Goal: Task Accomplishment & Management: Manage account settings

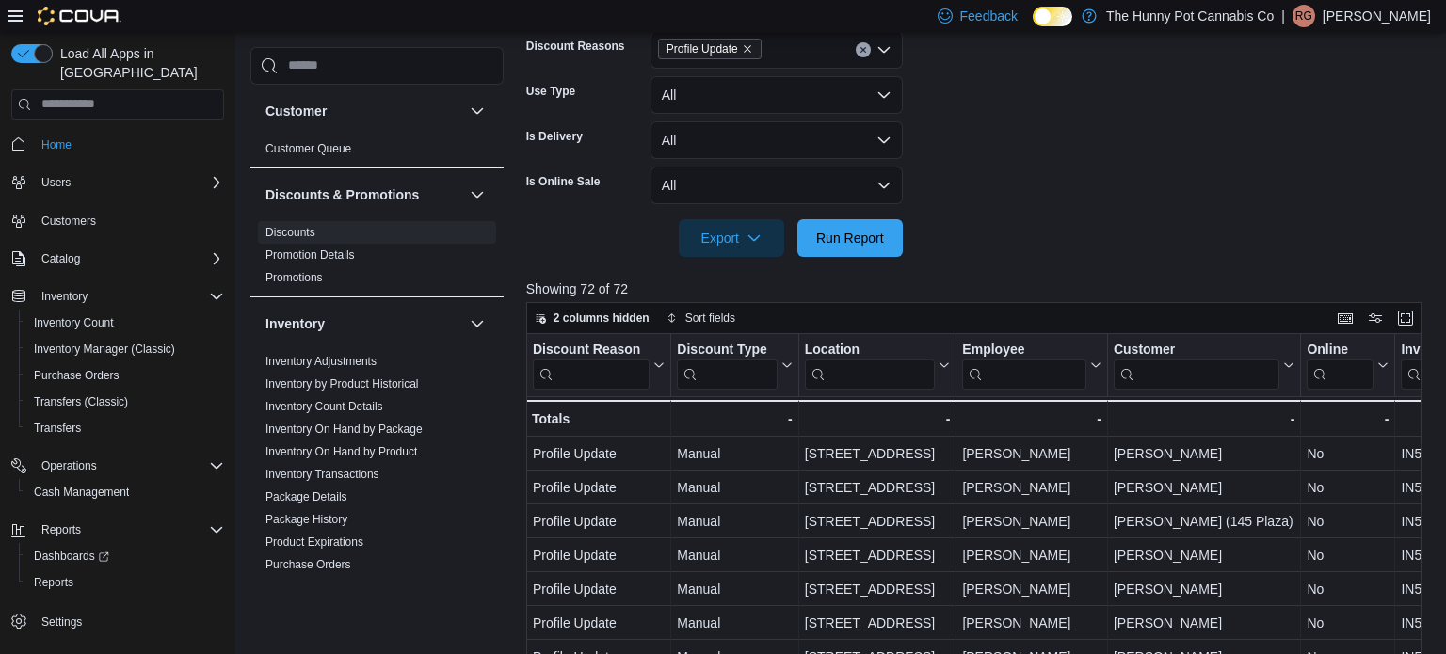
scroll to position [565, 0]
click at [76, 342] on span "Inventory Manager (Classic)" at bounding box center [104, 349] width 141 height 15
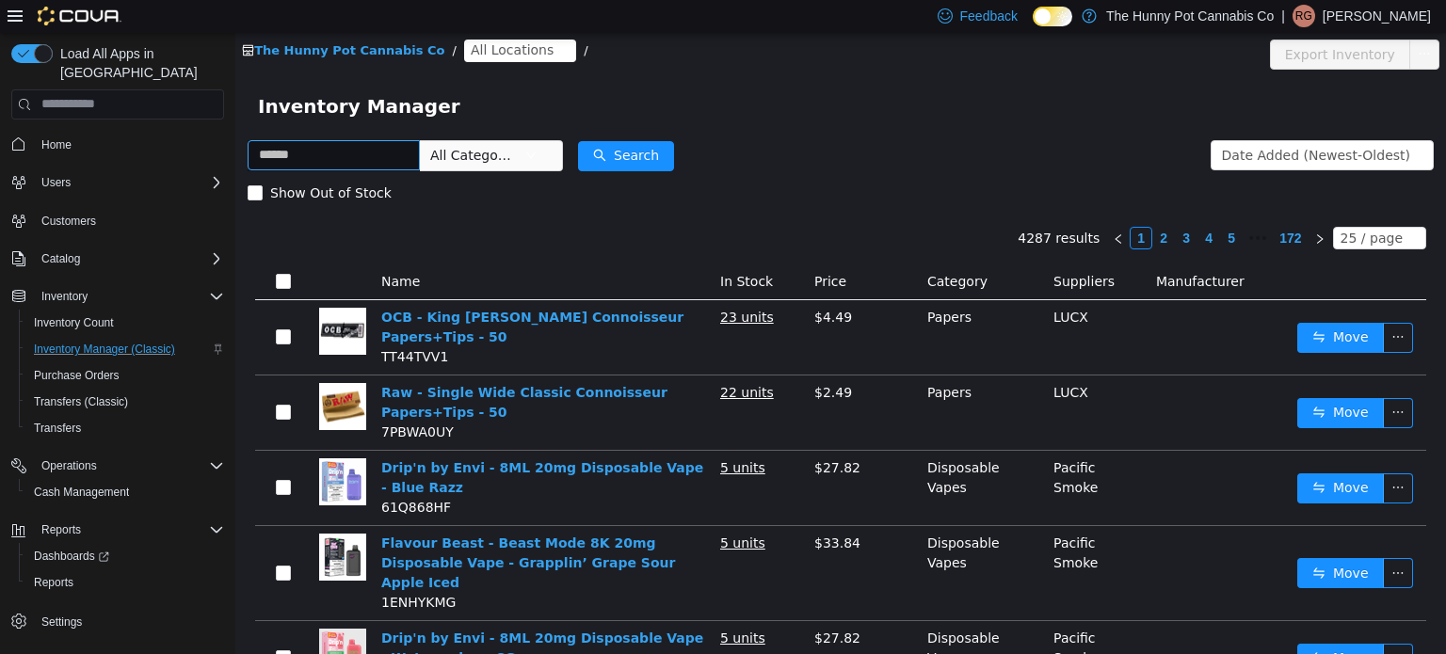
click at [330, 155] on input "text" at bounding box center [334, 154] width 172 height 30
type input "**********"
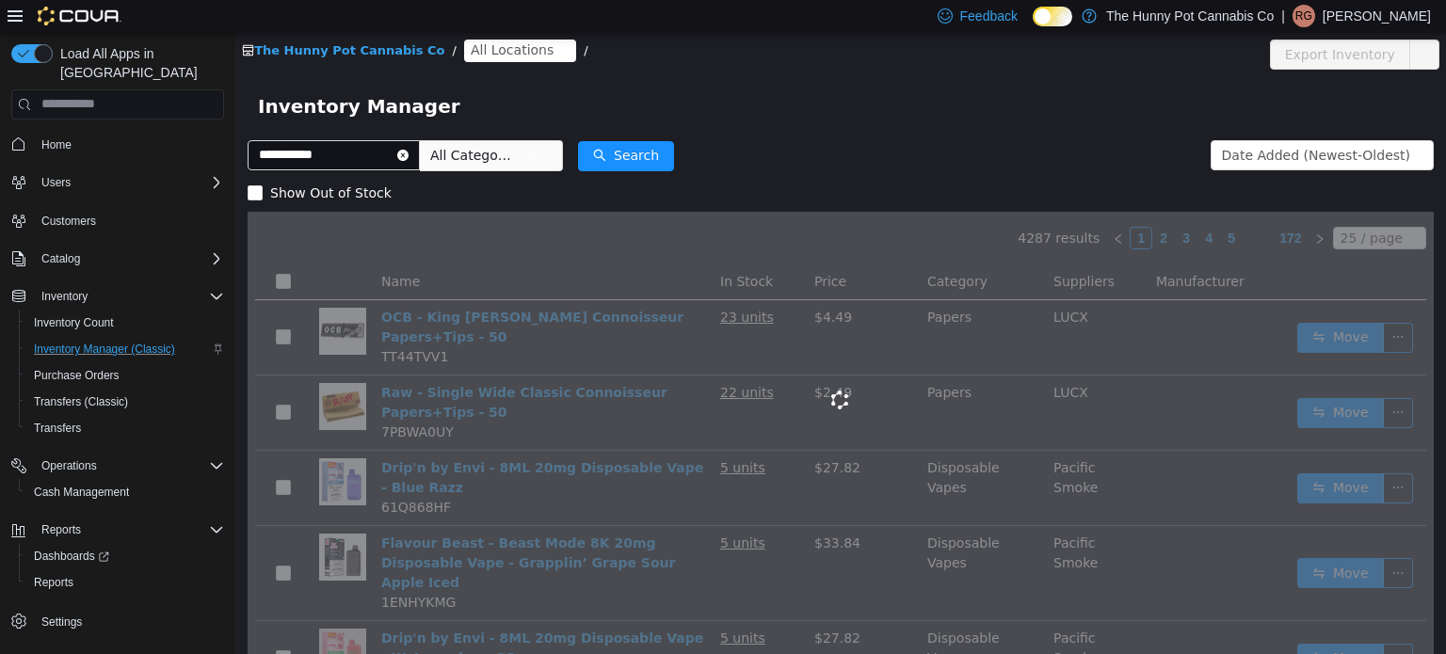
click at [524, 52] on span "All Locations" at bounding box center [520, 50] width 112 height 23
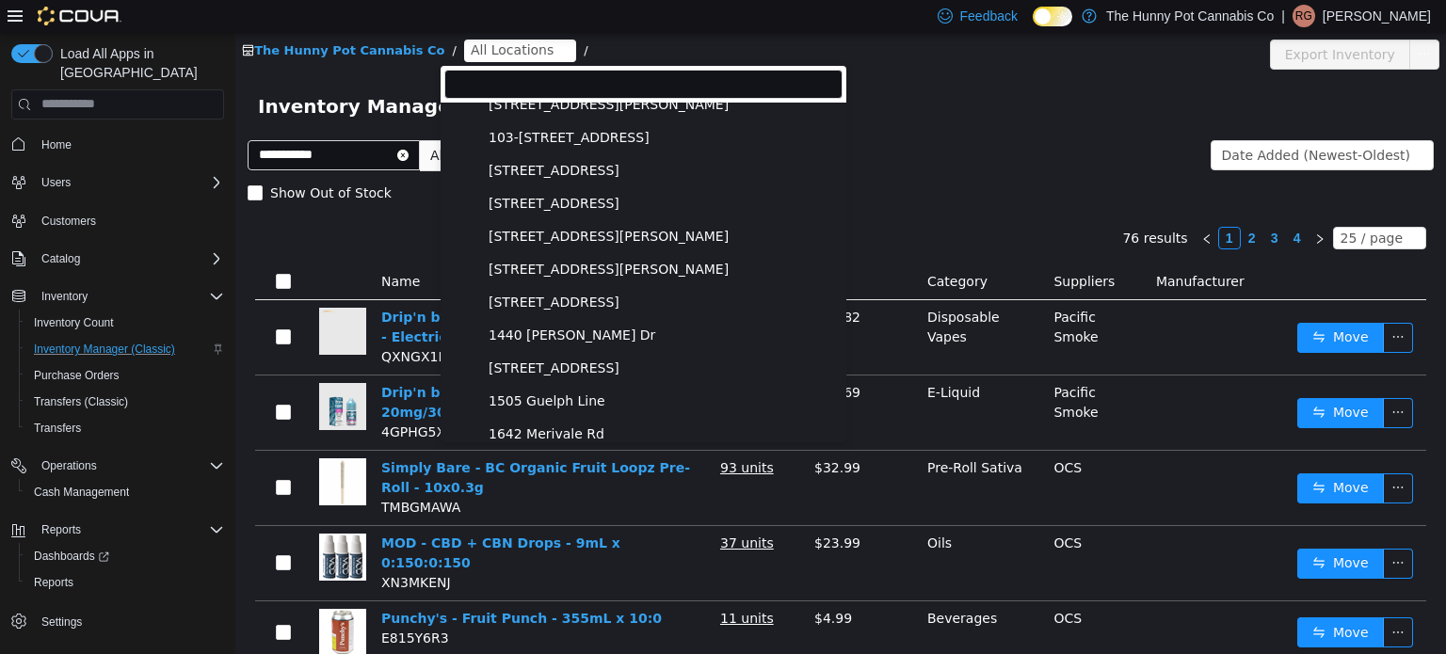
scroll to position [82, 0]
click at [533, 359] on span "[STREET_ADDRESS]" at bounding box center [554, 366] width 131 height 16
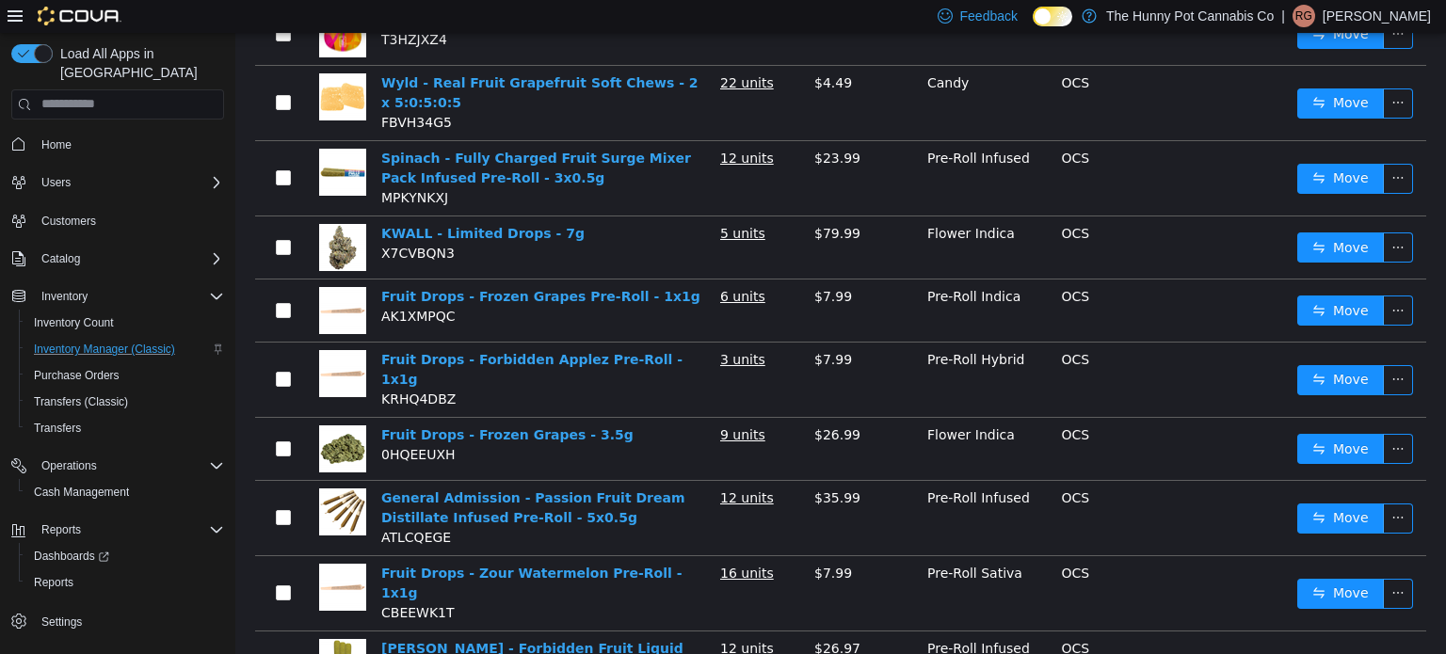
scroll to position [449, 0]
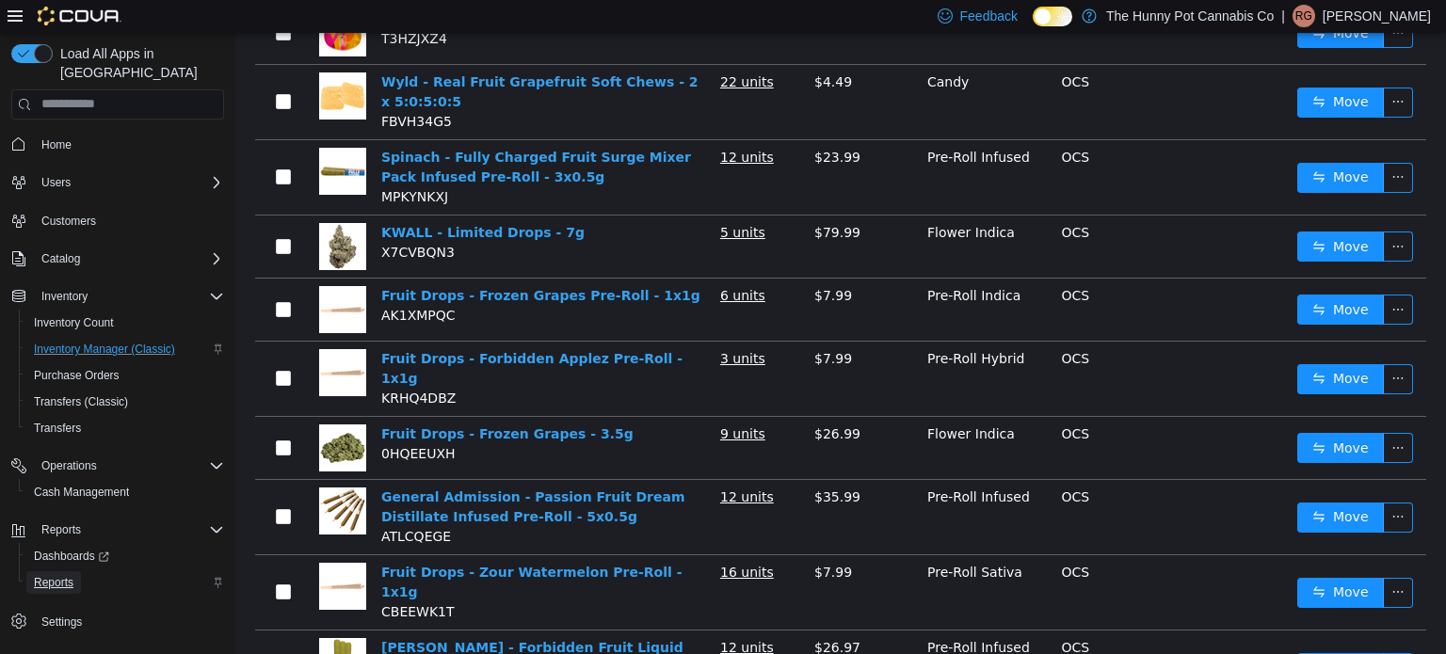
click at [43, 575] on span "Reports" at bounding box center [54, 582] width 40 height 15
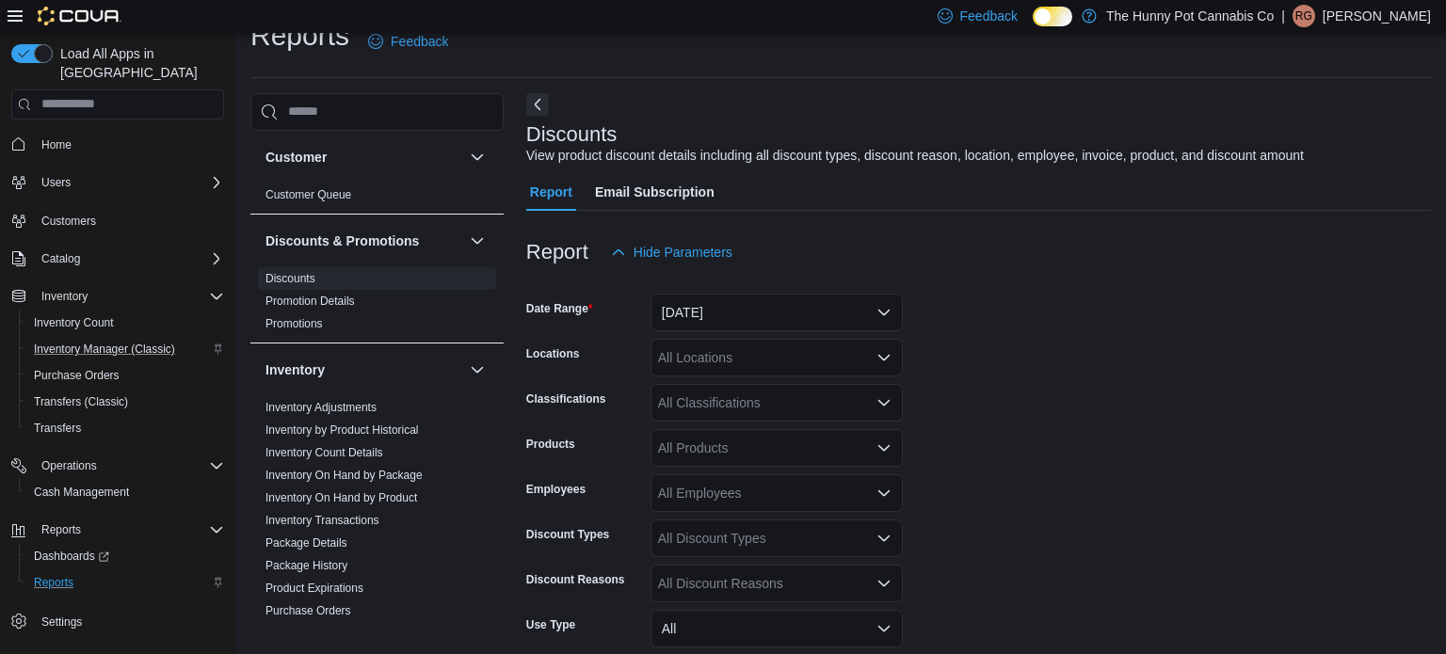
scroll to position [43, 0]
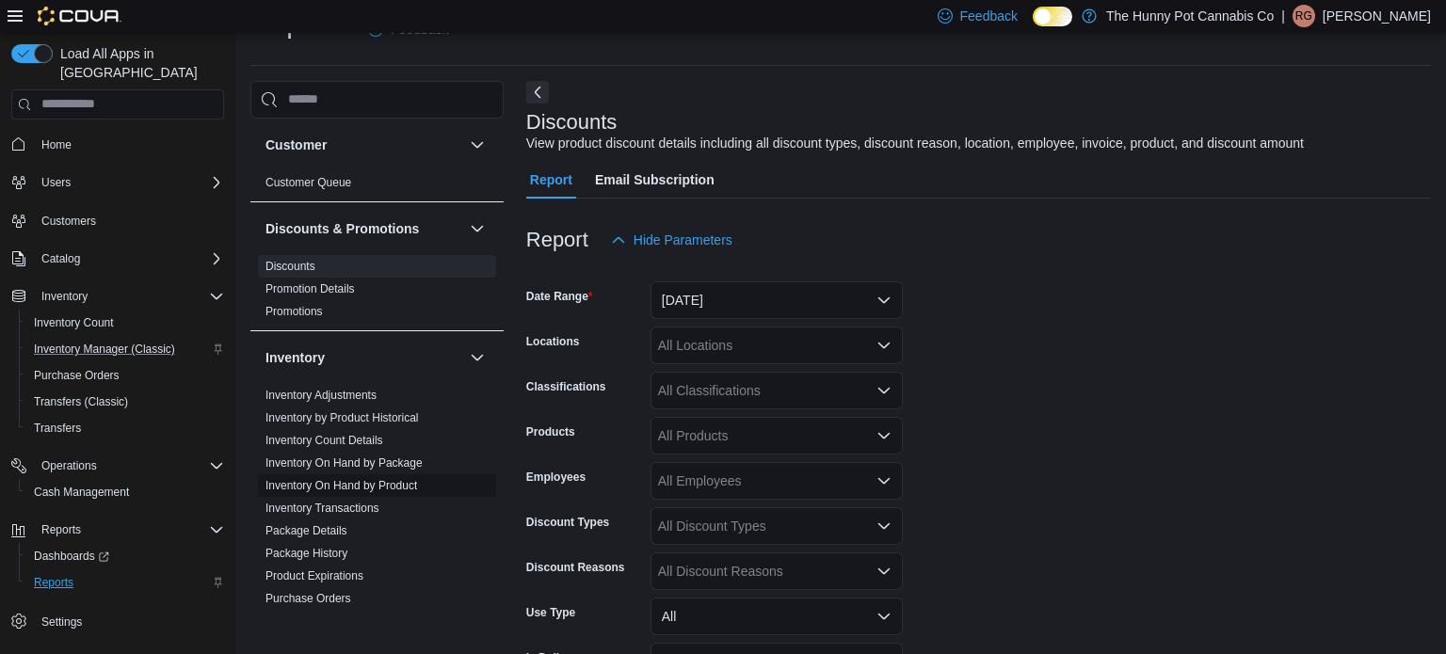
click at [365, 482] on link "Inventory On Hand by Product" at bounding box center [342, 485] width 152 height 13
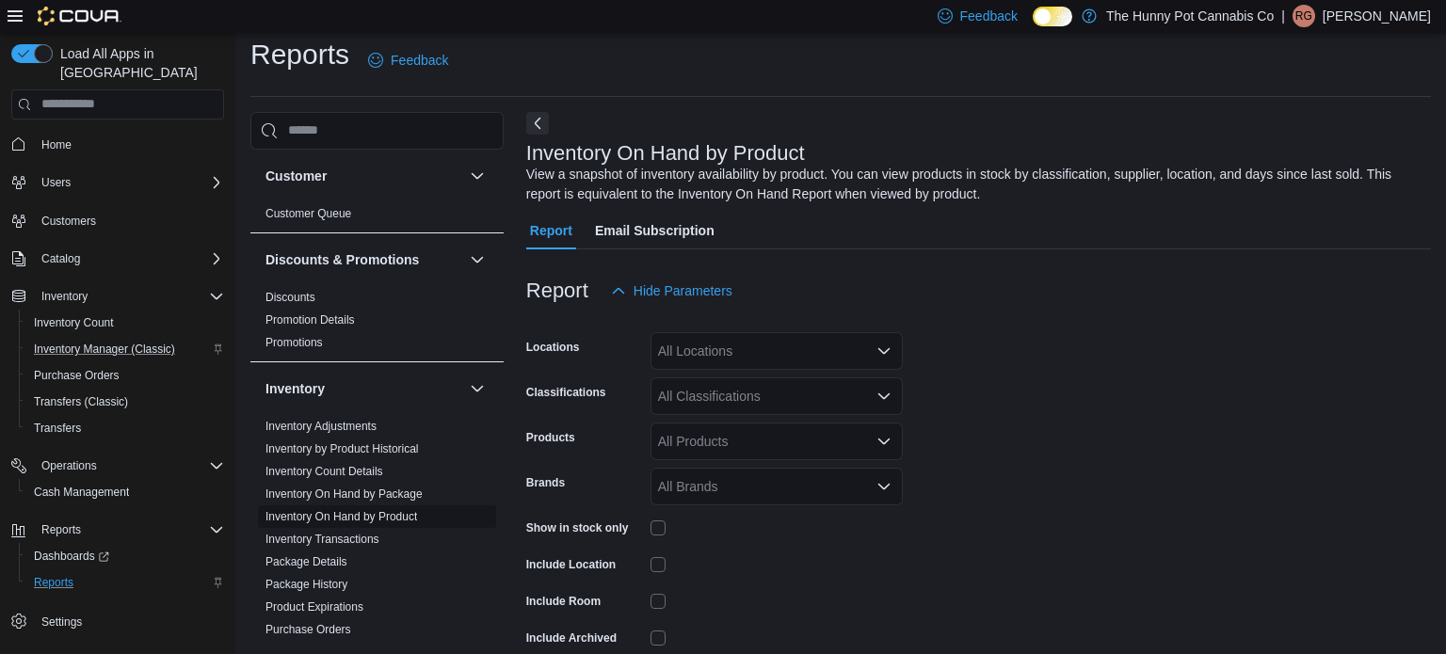
scroll to position [63, 0]
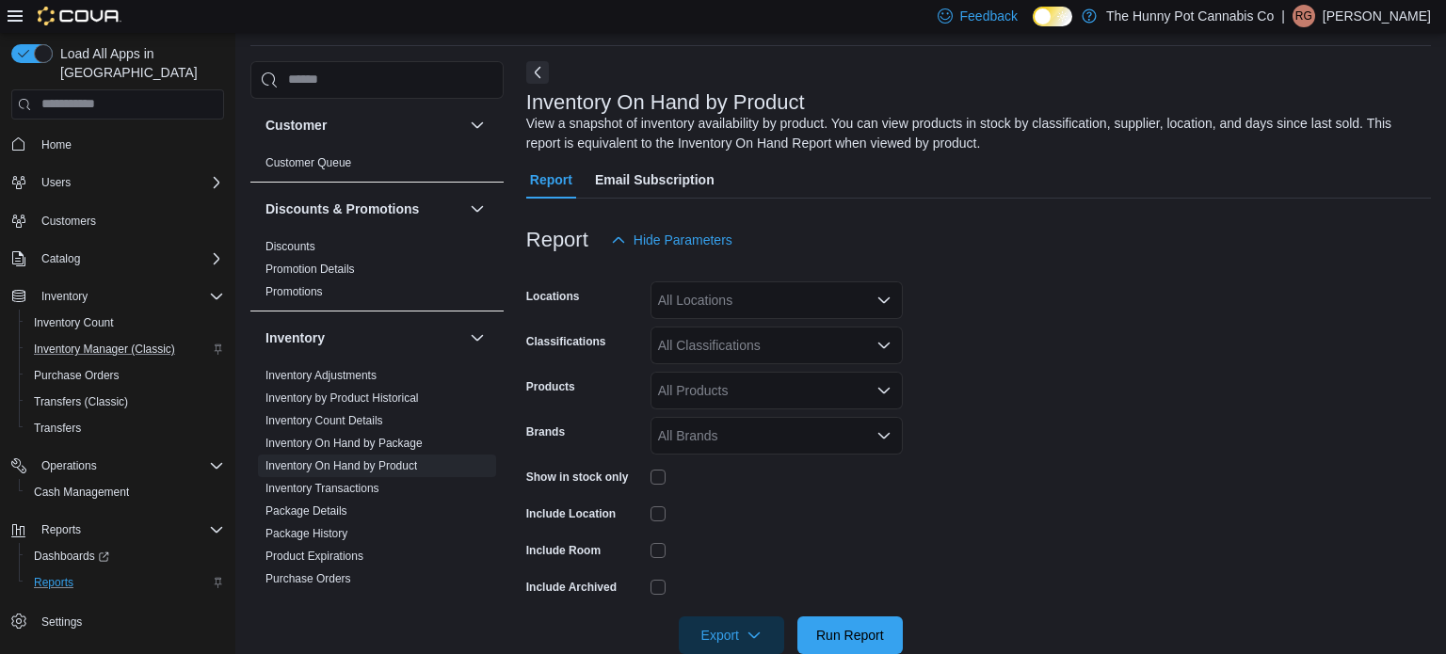
click at [729, 302] on div "All Locations" at bounding box center [777, 301] width 252 height 38
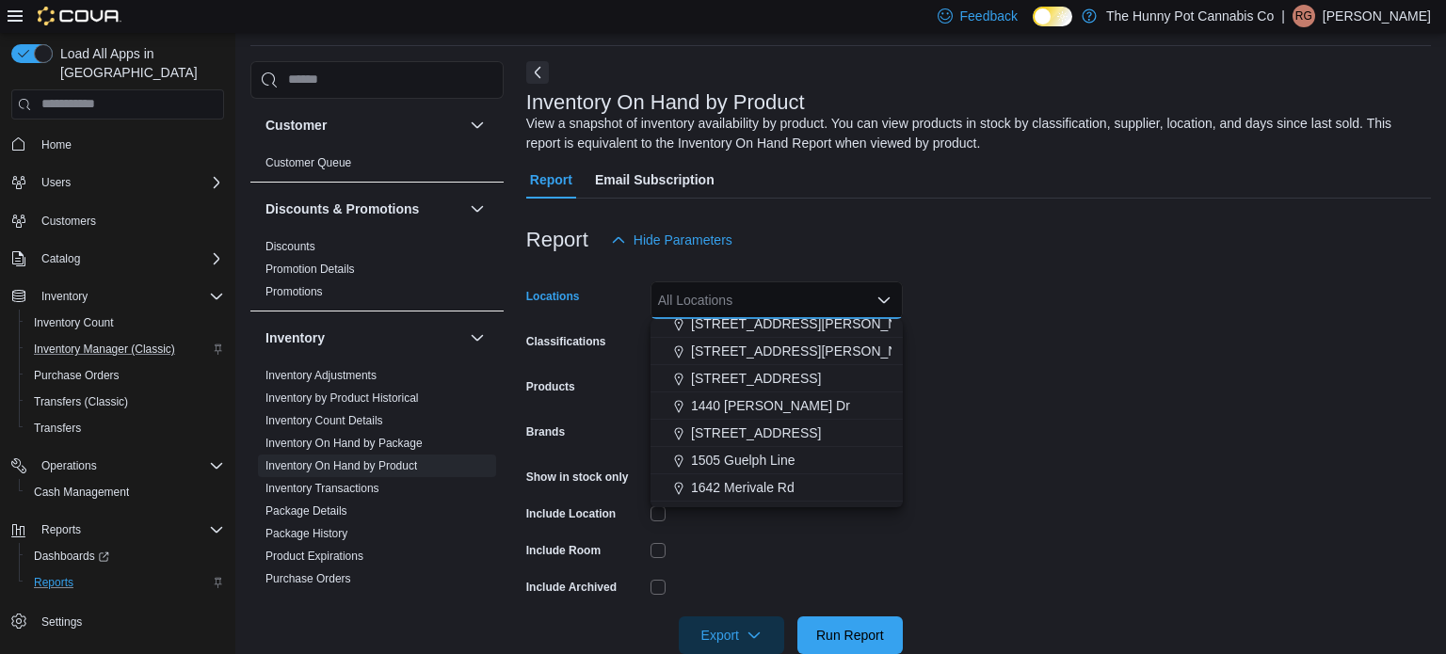
scroll to position [173, 0]
click at [703, 430] on span "[STREET_ADDRESS]" at bounding box center [756, 432] width 130 height 19
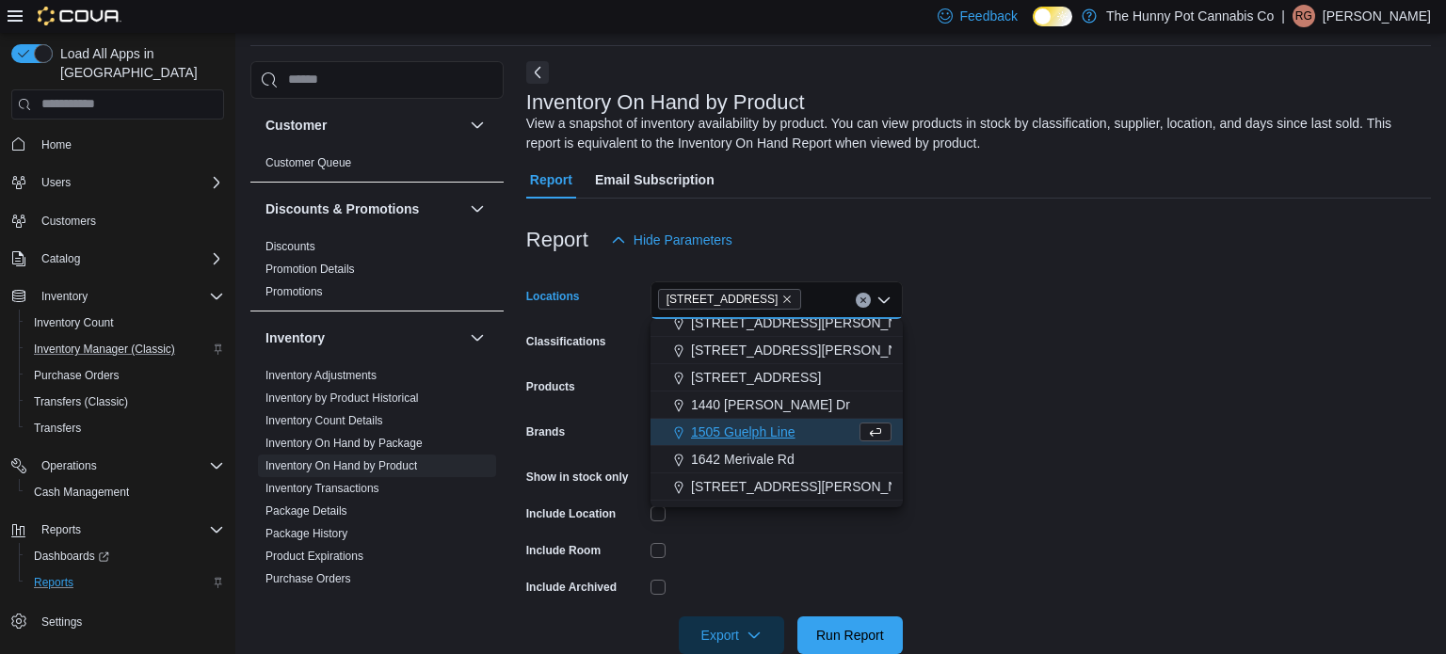
click at [678, 533] on form "Locations [STREET_ADDRESS][PERSON_NAME] Selected. 145 Silver Reign Dr. Press Ba…" at bounding box center [978, 456] width 905 height 395
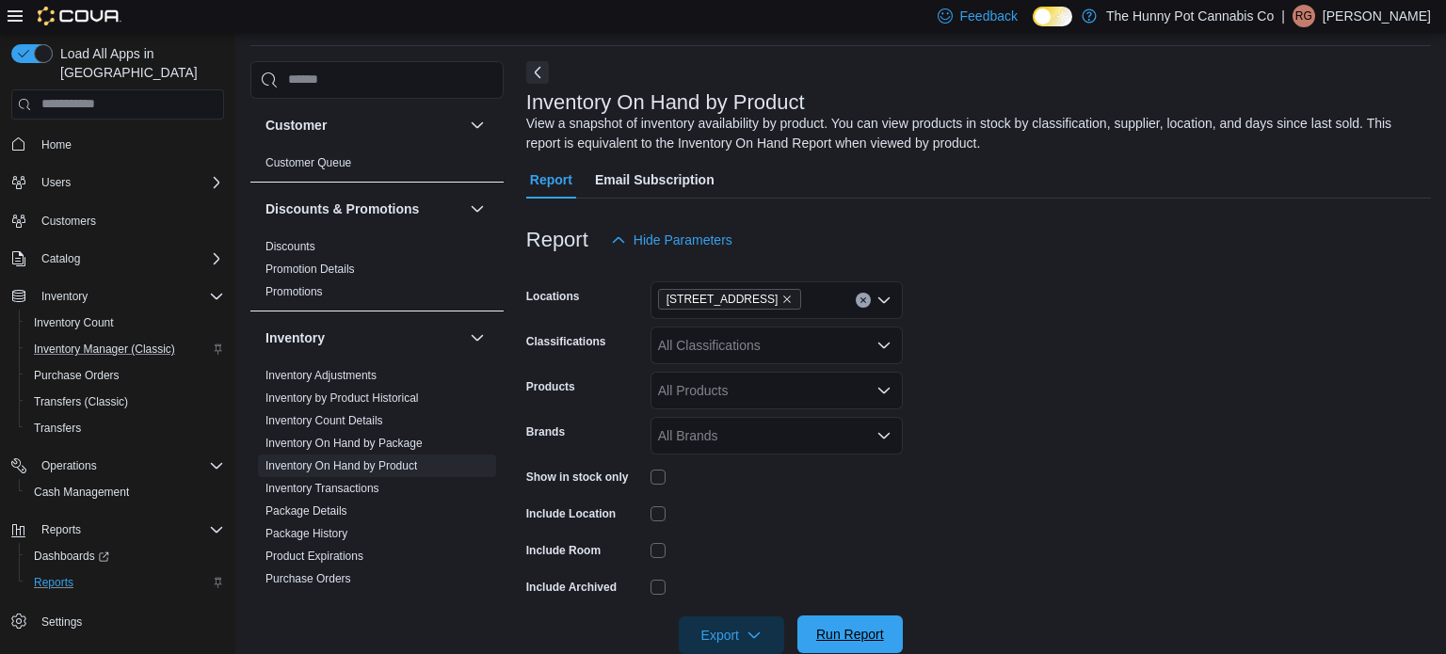
click at [879, 625] on span "Run Report" at bounding box center [850, 635] width 83 height 38
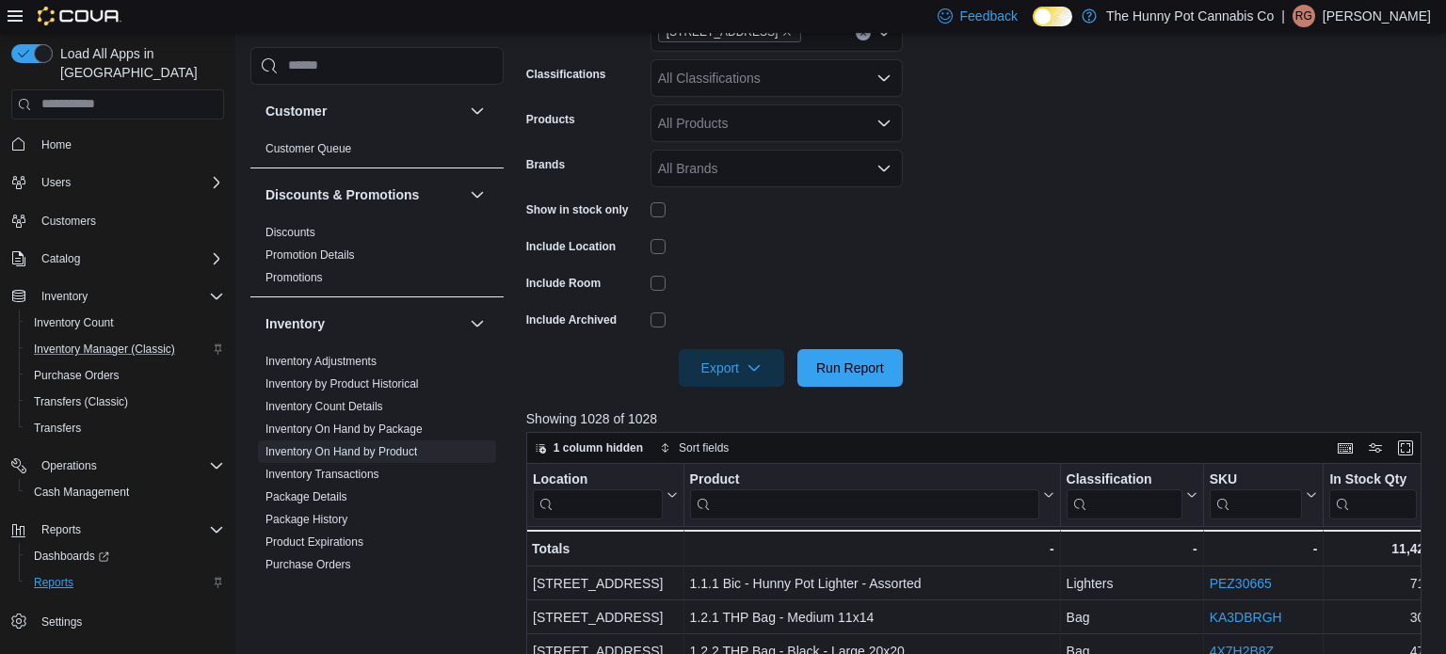
scroll to position [331, 0]
click at [703, 363] on span "Export" at bounding box center [731, 366] width 83 height 38
click at [747, 394] on button "Export to Excel" at bounding box center [734, 405] width 107 height 38
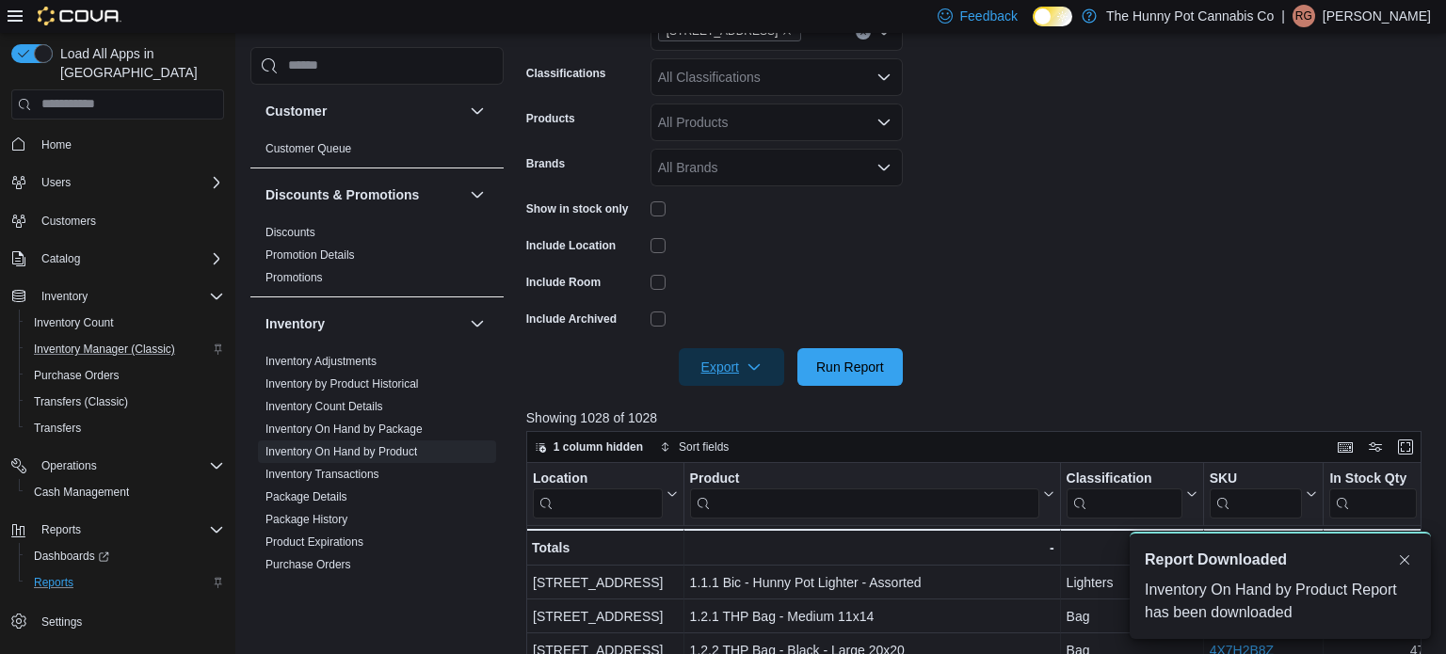
scroll to position [0, 0]
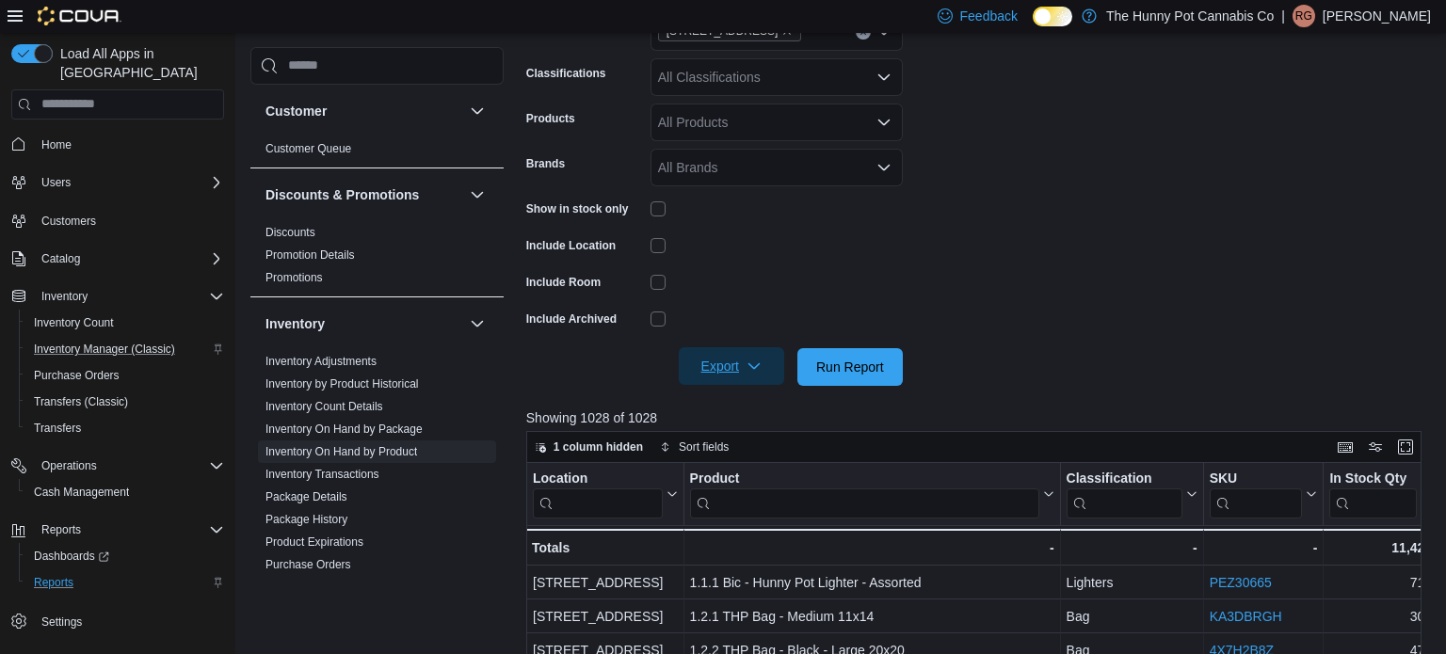
click at [754, 360] on icon "button" at bounding box center [754, 366] width 15 height 15
click at [760, 397] on span "Export to Excel" at bounding box center [734, 404] width 85 height 15
click at [71, 342] on span "Inventory Manager (Classic)" at bounding box center [104, 349] width 141 height 15
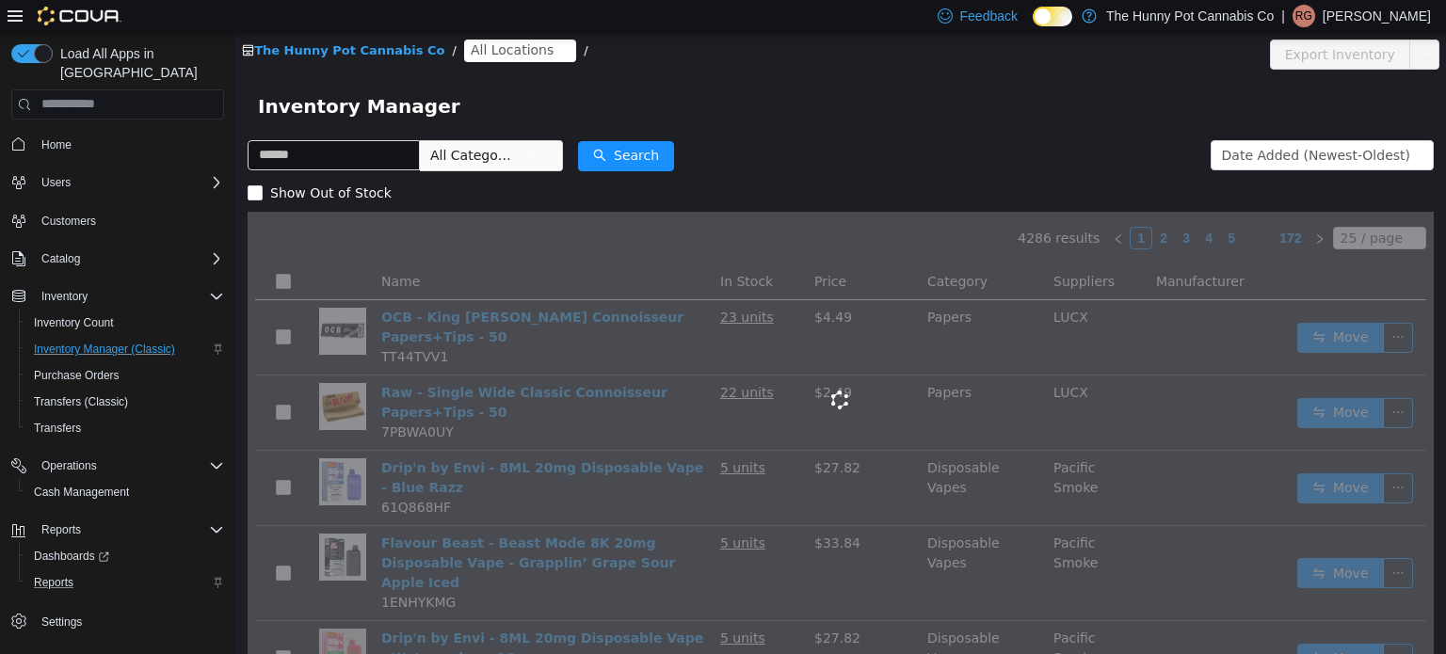
click at [524, 55] on span "All Locations" at bounding box center [520, 50] width 112 height 23
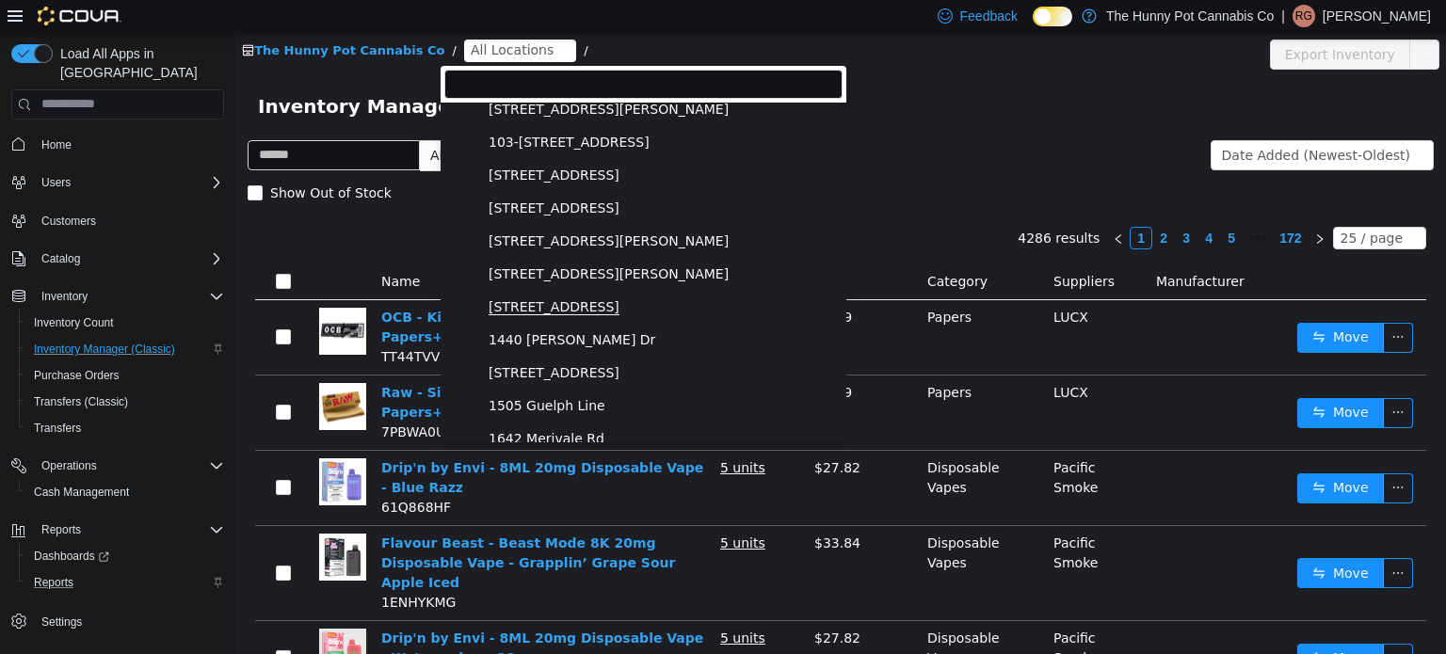
scroll to position [77, 0]
click at [514, 374] on span "[STREET_ADDRESS]" at bounding box center [554, 370] width 131 height 15
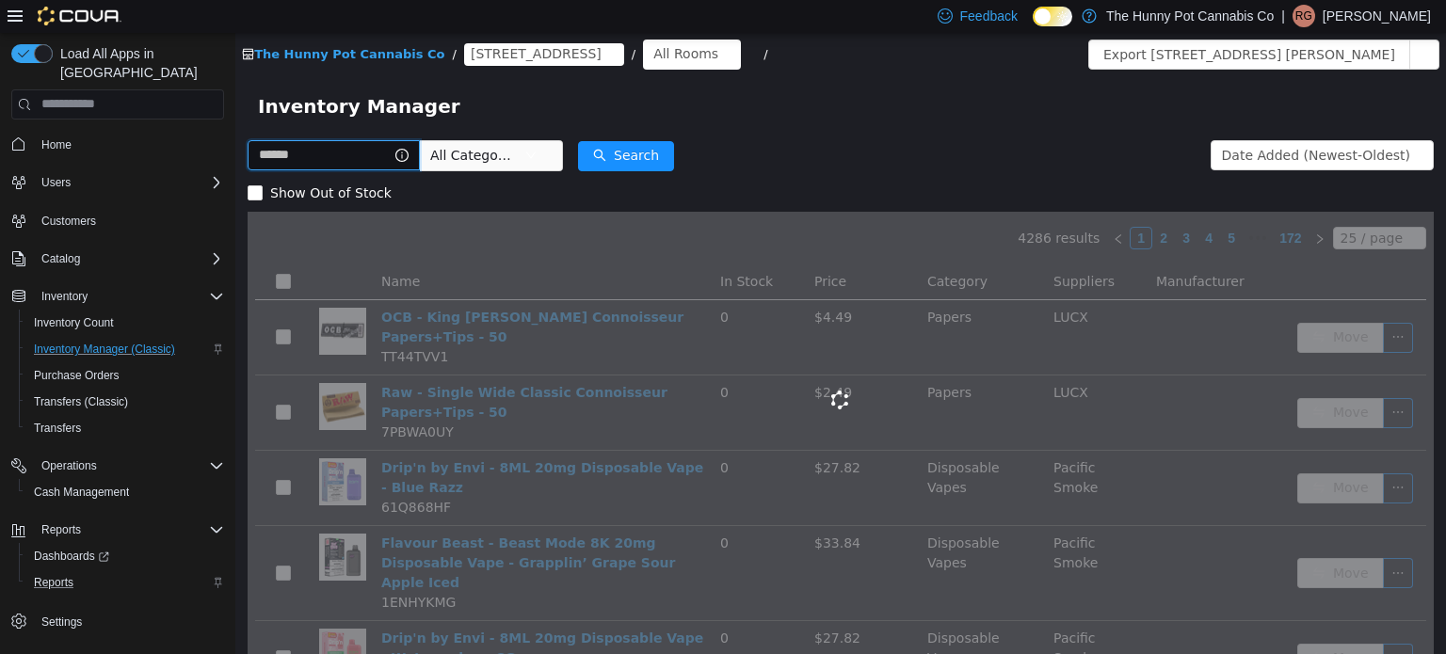
click at [371, 153] on input "text" at bounding box center [334, 154] width 172 height 30
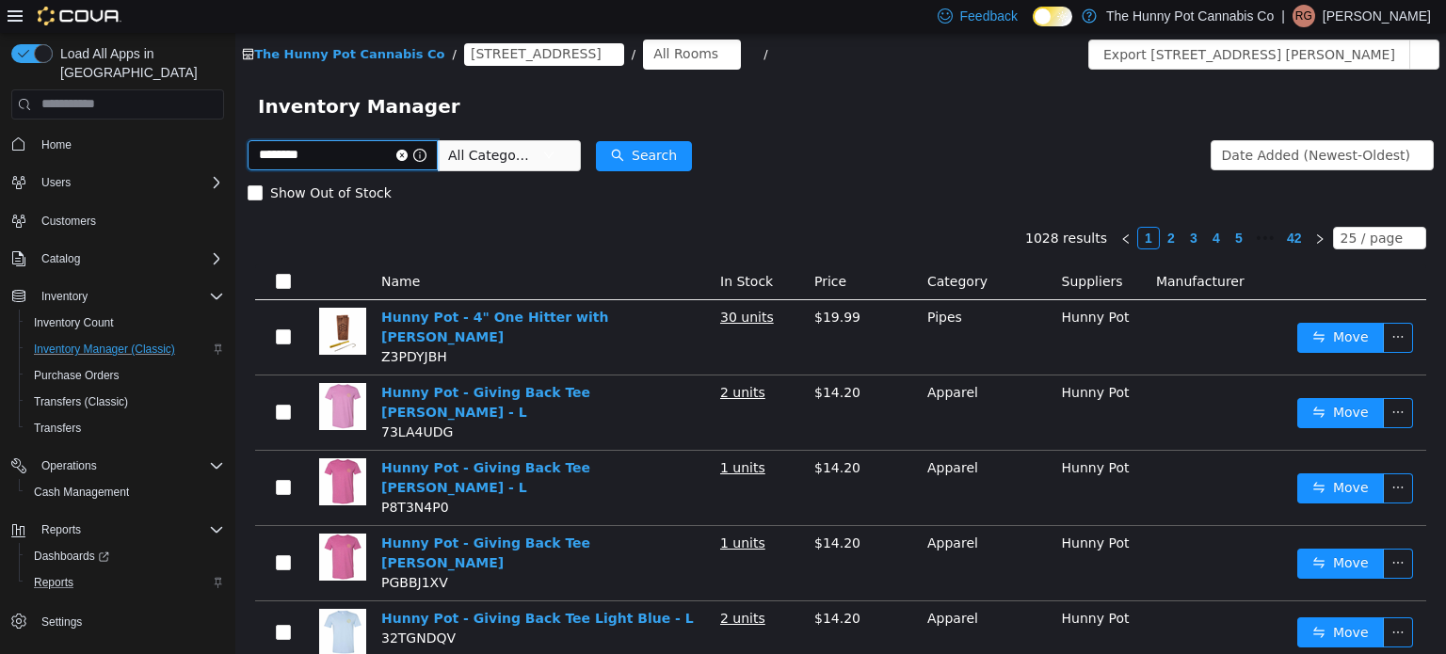
type input "********"
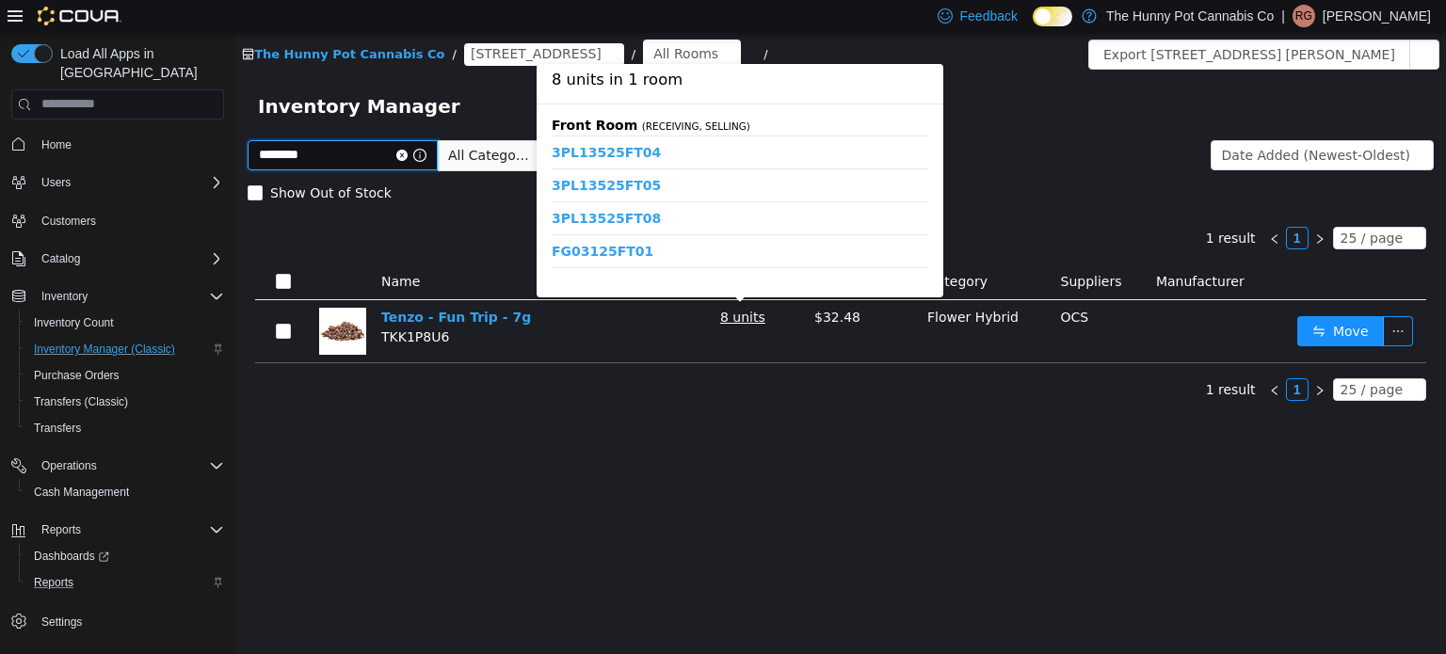
scroll to position [24, 0]
click at [638, 224] on link "3PL13525FT08" at bounding box center [606, 225] width 109 height 16
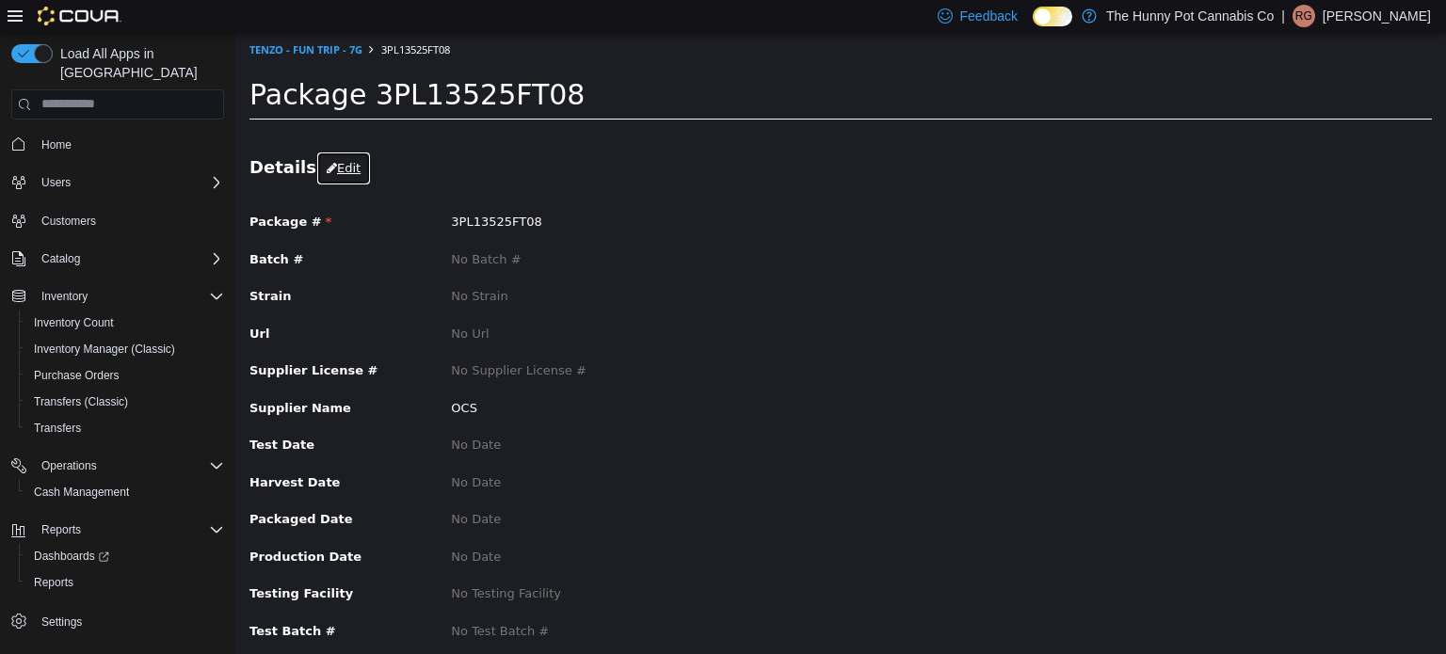
click at [350, 169] on button "Edit" at bounding box center [343, 168] width 55 height 34
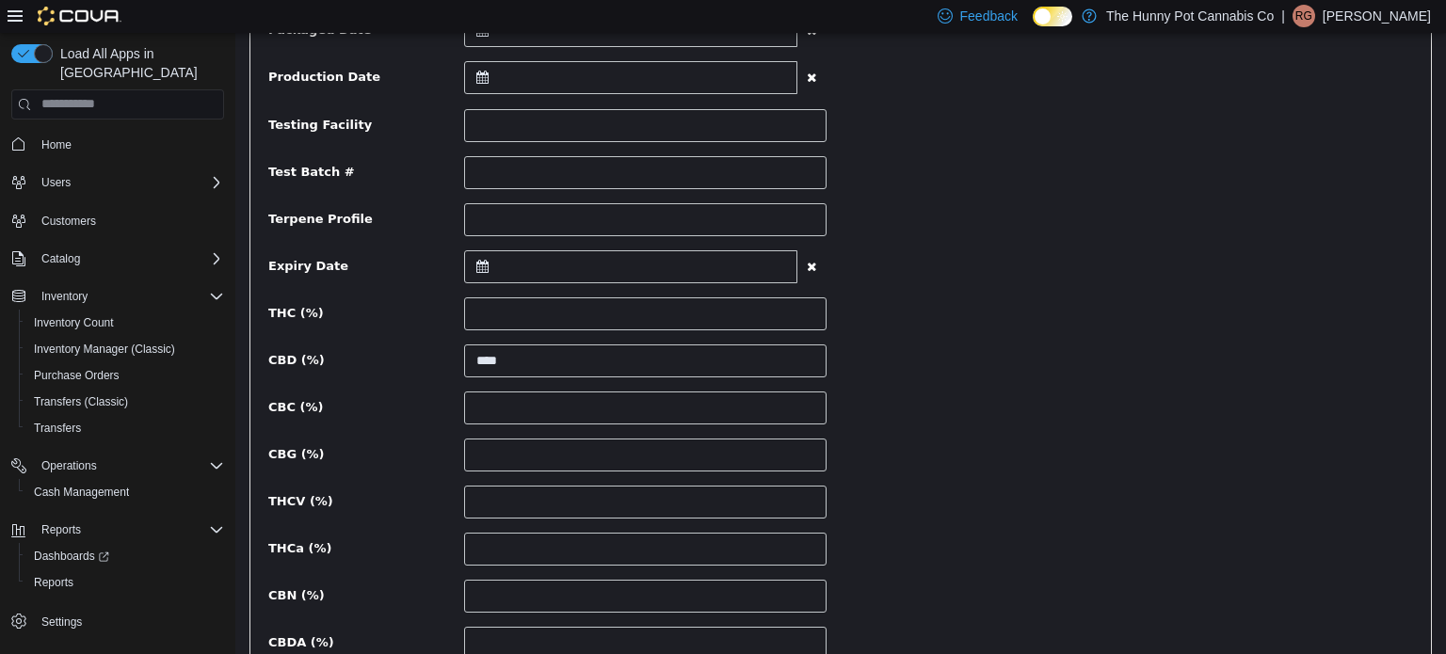
scroll to position [587, 0]
click at [523, 353] on input "****" at bounding box center [645, 359] width 363 height 33
type input "*"
click at [540, 410] on input at bounding box center [645, 406] width 363 height 33
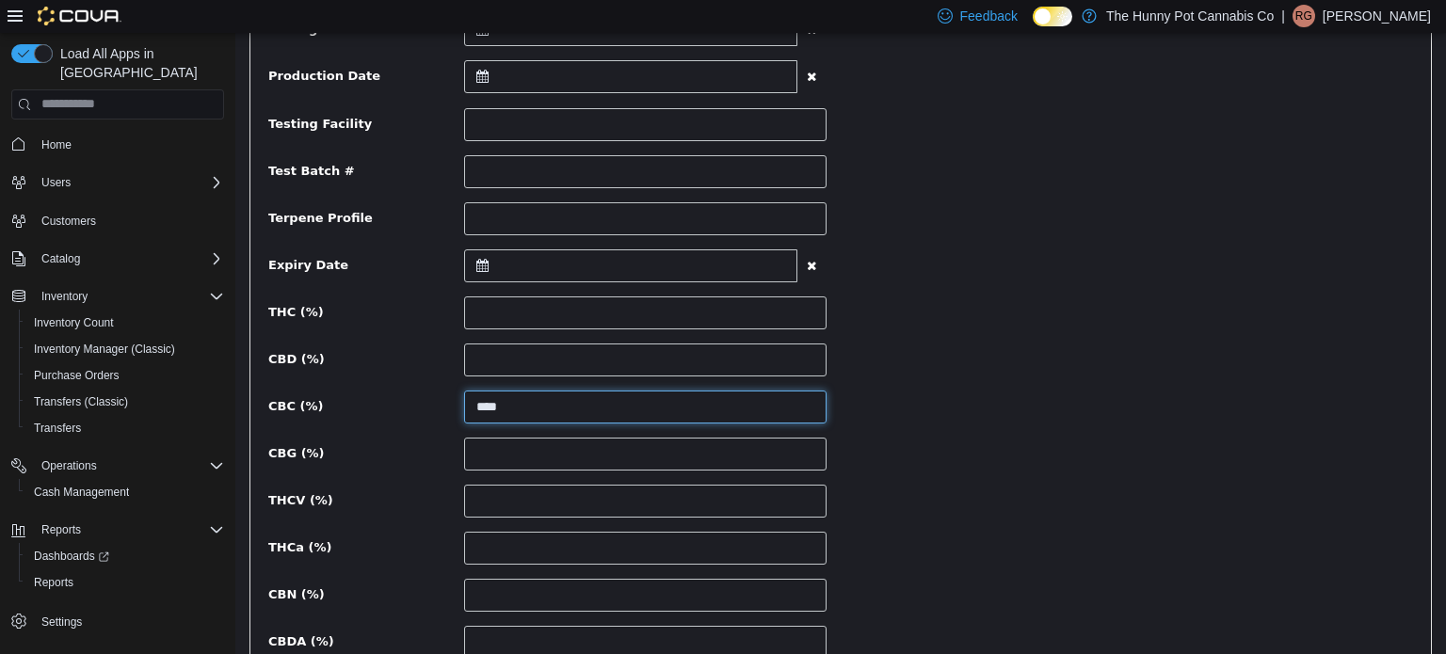
type input "****"
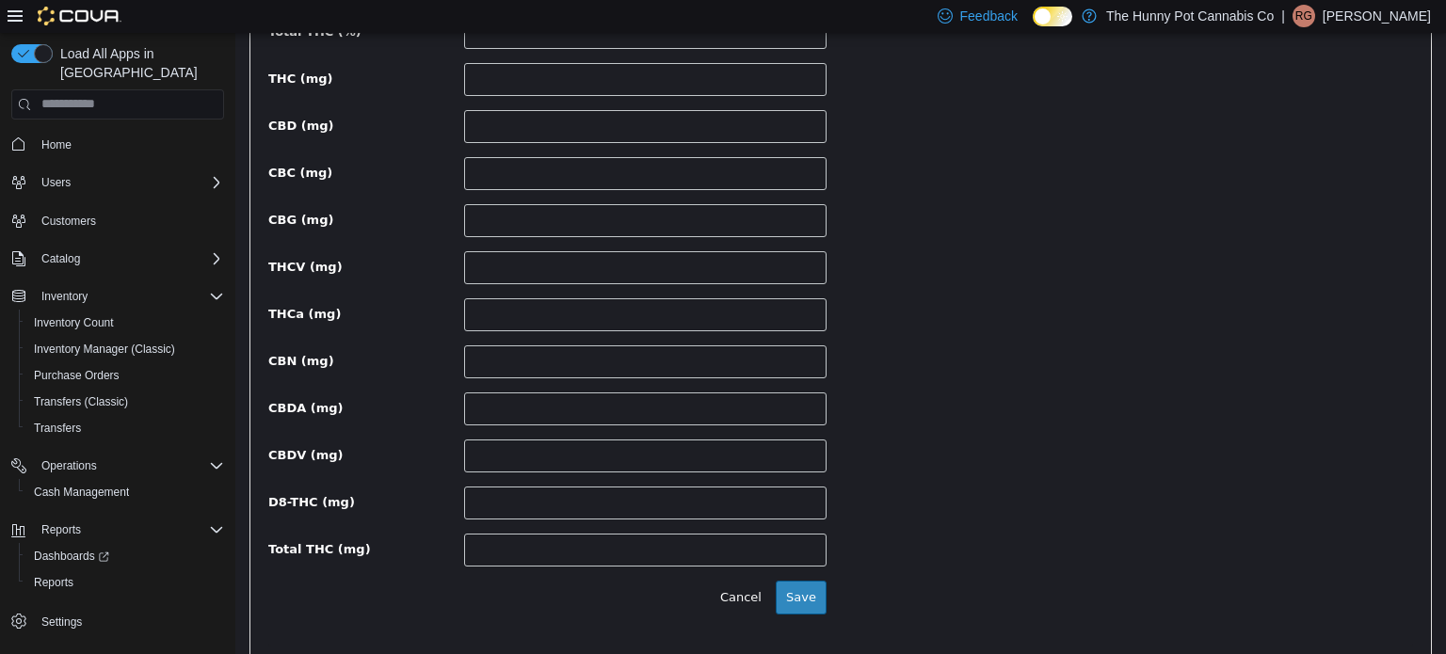
scroll to position [1382, 0]
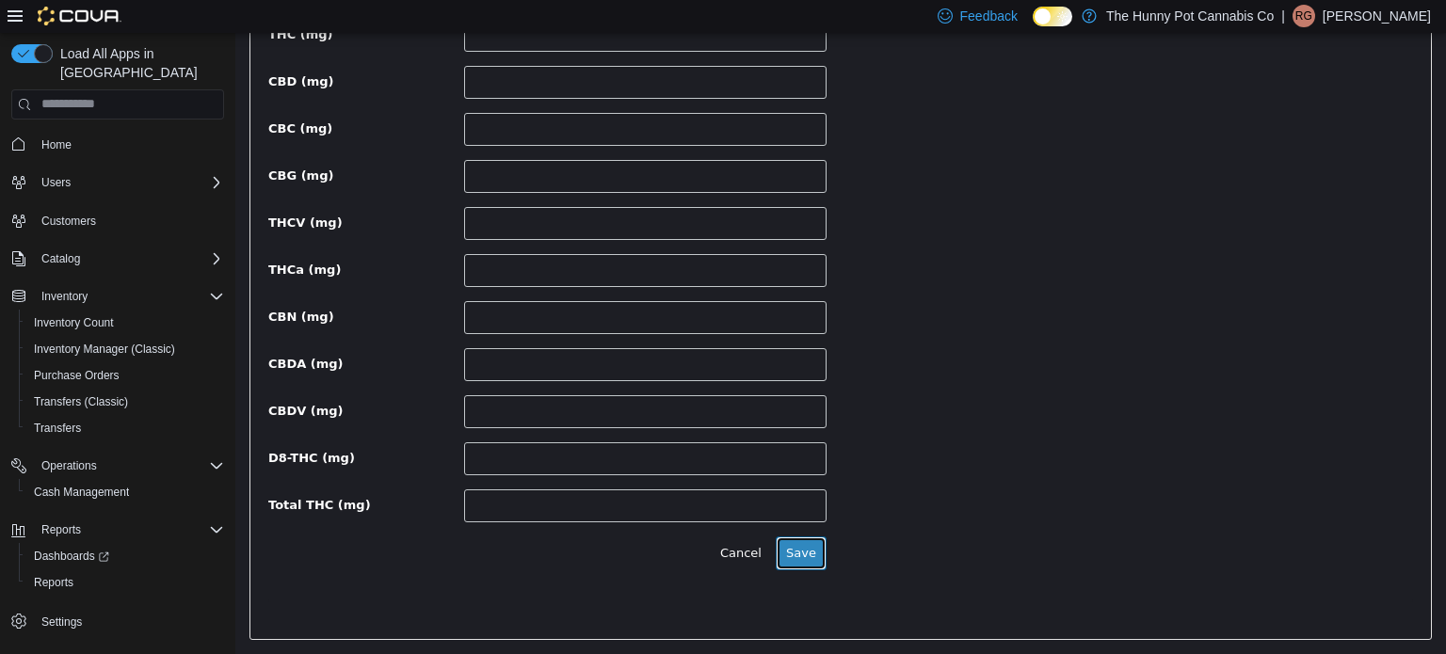
click at [820, 543] on button "Save" at bounding box center [801, 553] width 51 height 34
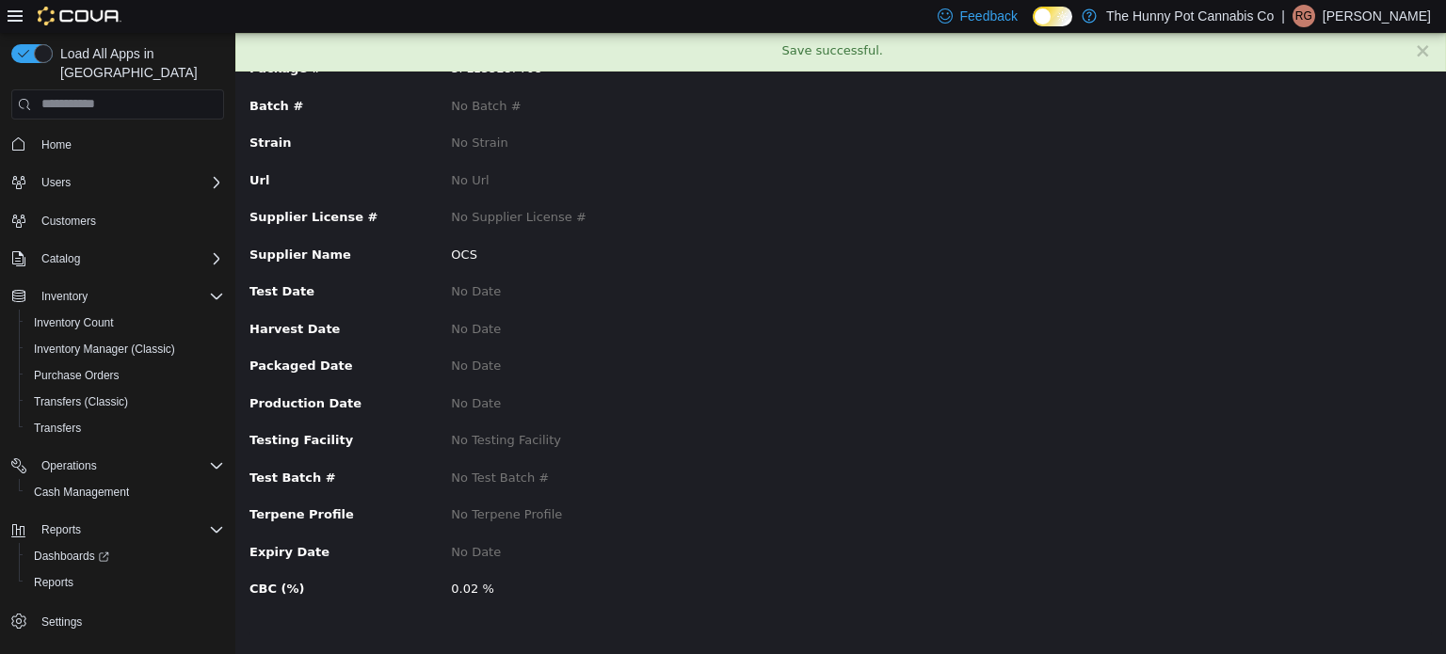
scroll to position [0, 0]
